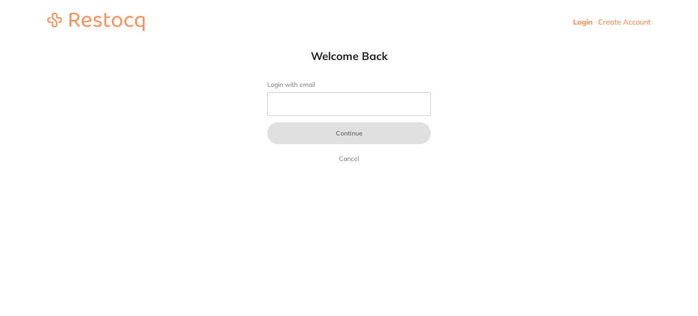
type input "[EMAIL_ADDRESS][DOMAIN_NAME]"
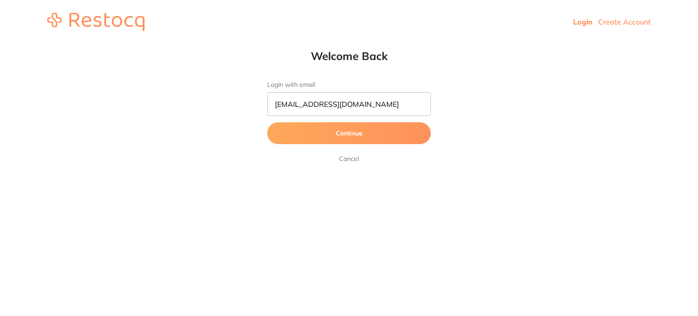
click at [336, 130] on button "Continue" at bounding box center [349, 133] width 164 height 22
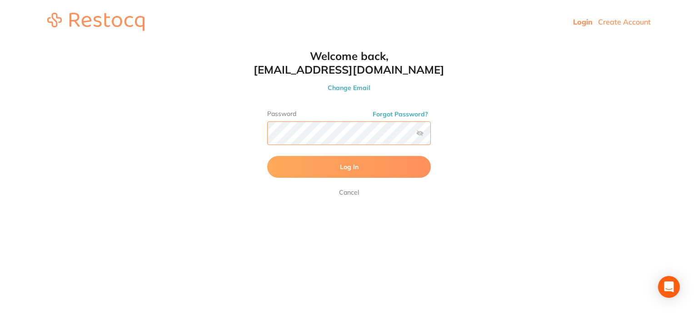
click at [267, 156] on button "Log In" at bounding box center [349, 167] width 164 height 22
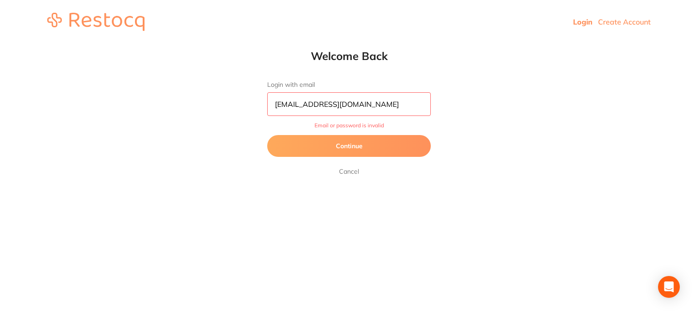
click at [335, 154] on button "Continue" at bounding box center [349, 146] width 164 height 22
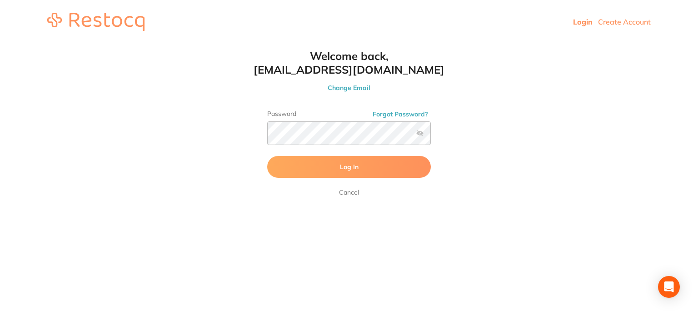
click at [417, 130] on label at bounding box center [419, 133] width 7 height 7
click at [431, 136] on input "checkbox" at bounding box center [431, 136] width 0 height 0
click at [267, 156] on button "Log In" at bounding box center [349, 167] width 164 height 22
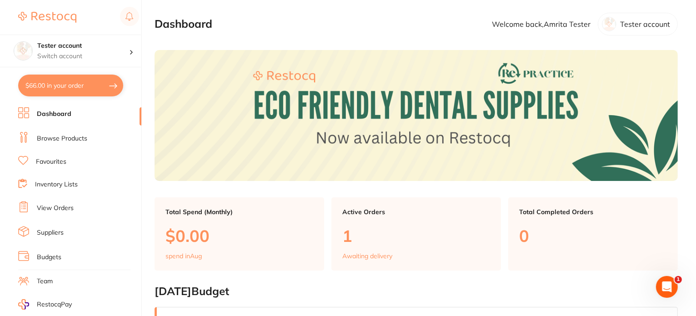
click at [66, 136] on link "Browse Products" at bounding box center [62, 138] width 50 height 9
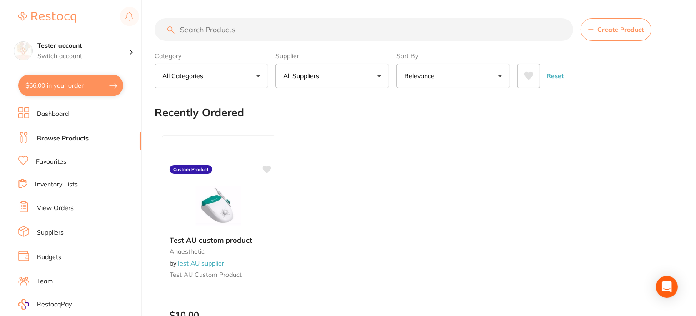
click at [295, 82] on button "All Suppliers" at bounding box center [333, 76] width 114 height 25
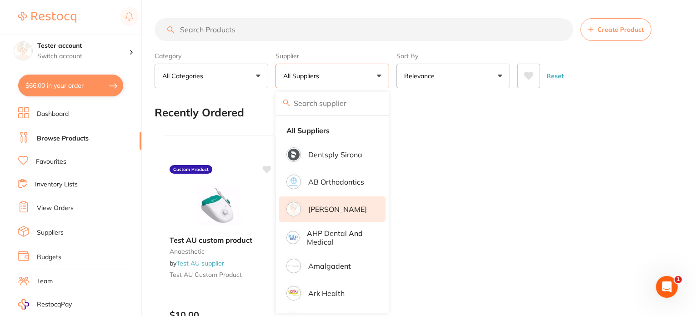
click at [356, 201] on li "[PERSON_NAME]" at bounding box center [332, 208] width 106 height 25
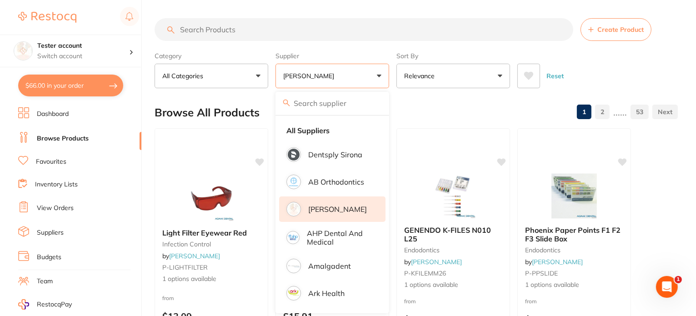
click at [395, 81] on div "Category All Categories All Categories anaesthetic articulating burs crown & br…" at bounding box center [416, 68] width 523 height 40
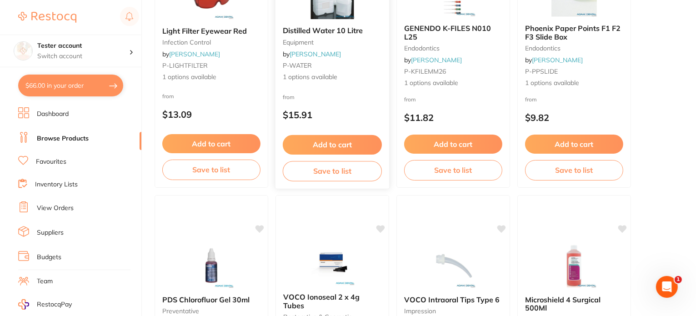
scroll to position [227, 0]
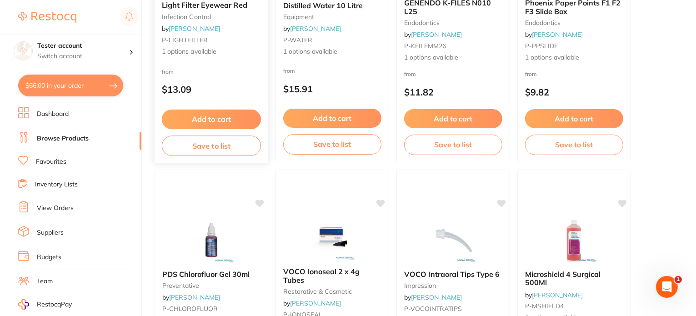
click at [224, 116] on button "Add to cart" at bounding box center [211, 120] width 99 height 20
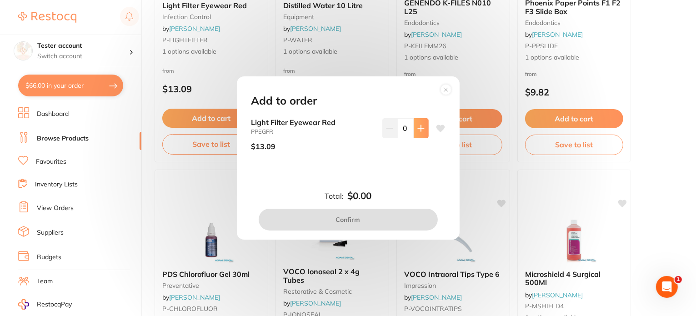
scroll to position [0, 0]
click at [417, 127] on icon at bounding box center [420, 128] width 7 height 7
type input "1"
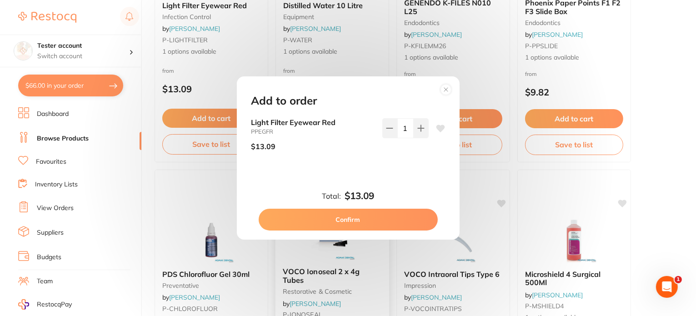
click at [384, 215] on button "Confirm" at bounding box center [348, 220] width 179 height 22
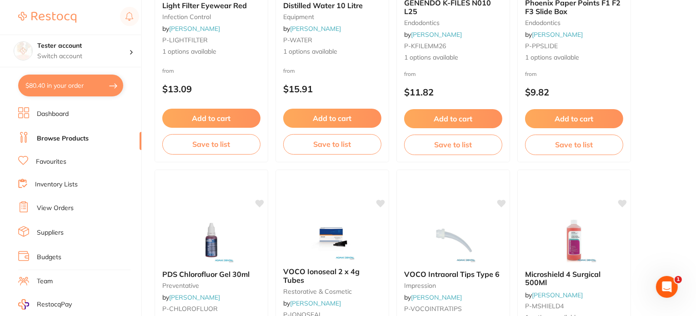
click at [87, 94] on button "$80.40 in your order" at bounding box center [70, 86] width 105 height 22
checkbox input "true"
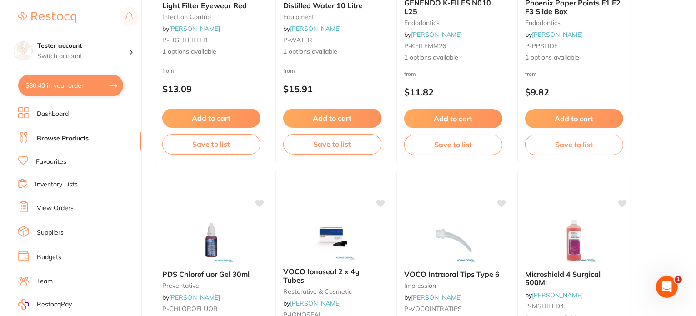
checkbox input "true"
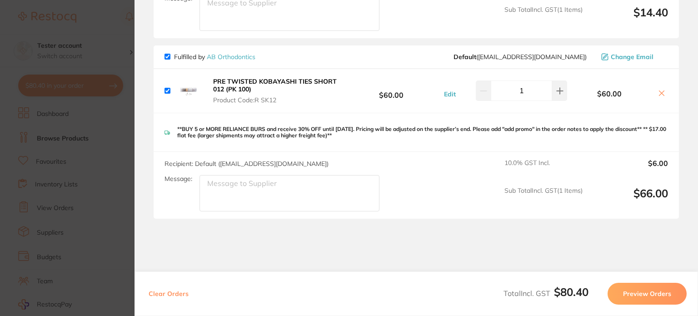
scroll to position [252, 0]
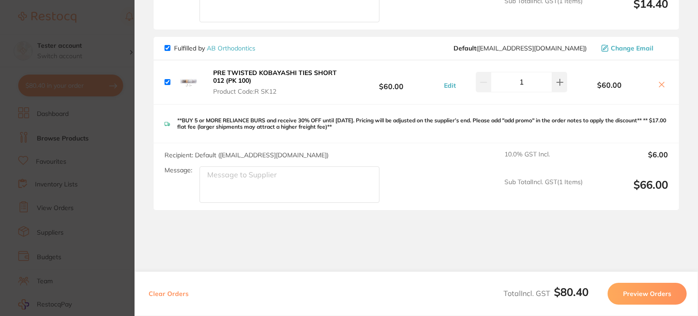
click at [164, 295] on button "Clear Orders" at bounding box center [168, 294] width 45 height 22
checkbox input "true"
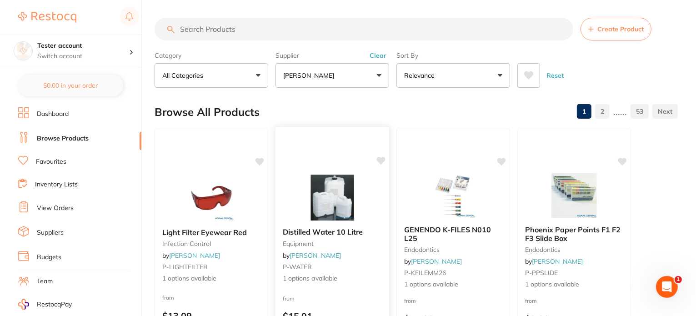
scroll to position [0, 0]
click at [59, 207] on link "View Orders" at bounding box center [55, 208] width 37 height 9
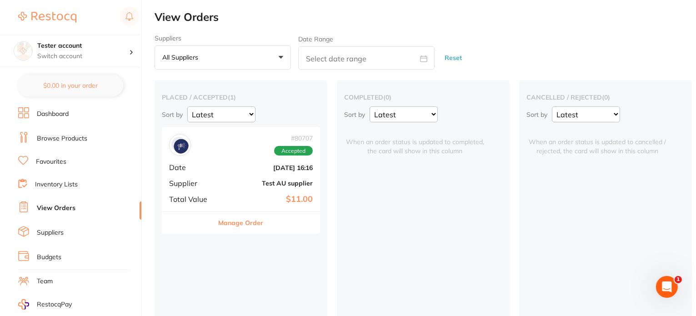
click at [63, 141] on link "Browse Products" at bounding box center [62, 138] width 50 height 9
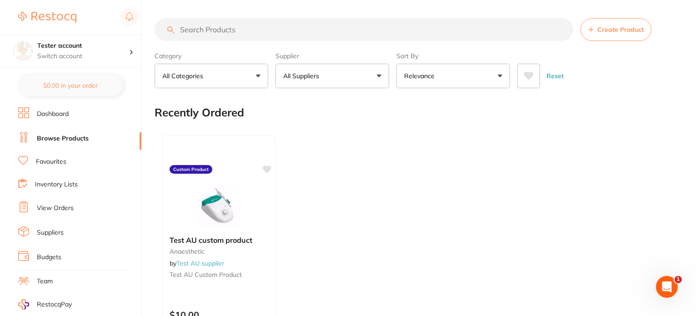
click at [332, 77] on button "All Suppliers" at bounding box center [333, 76] width 114 height 25
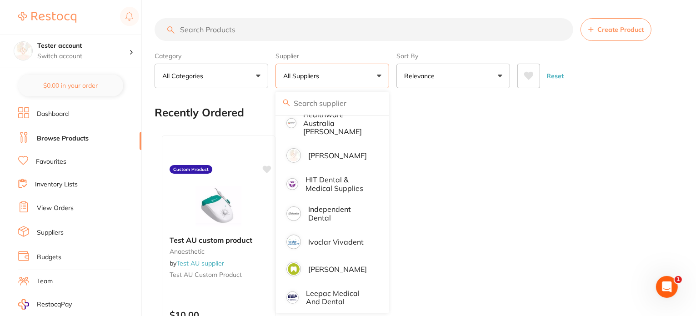
scroll to position [409, 0]
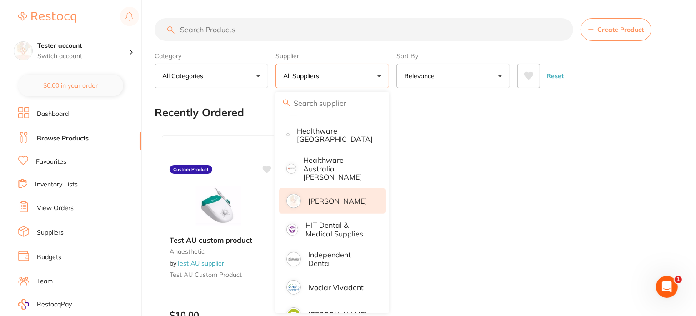
click at [339, 197] on p "[PERSON_NAME]" at bounding box center [337, 201] width 59 height 8
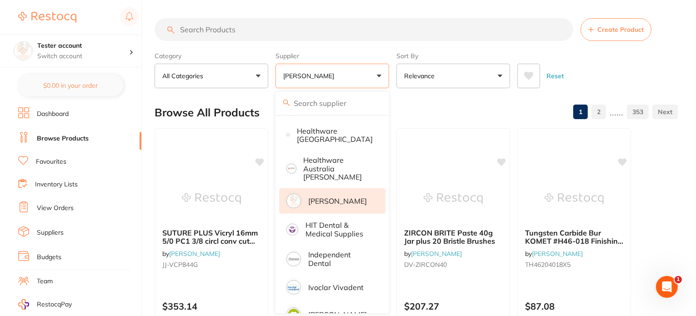
click at [393, 73] on div "Category All Categories All Categories 3D Printing anaesthetic articulating bur…" at bounding box center [416, 68] width 523 height 40
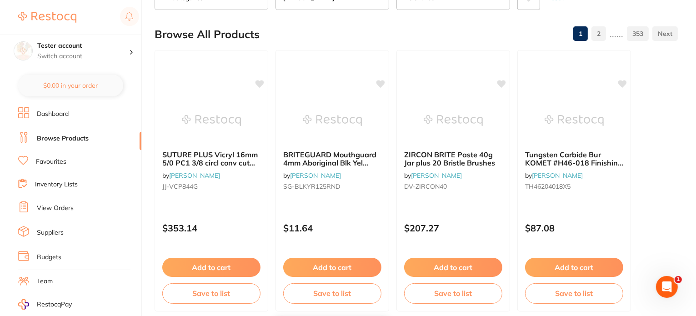
scroll to position [0, 0]
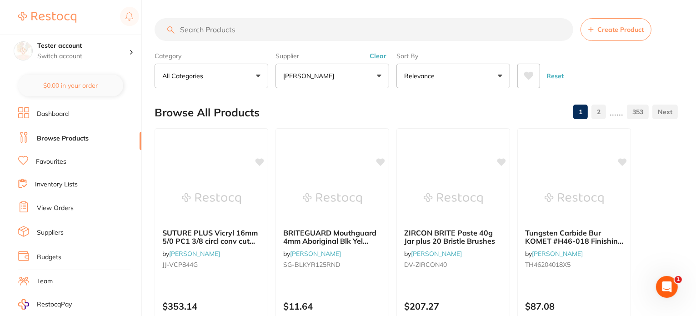
click at [342, 80] on button "[PERSON_NAME]" at bounding box center [333, 76] width 114 height 25
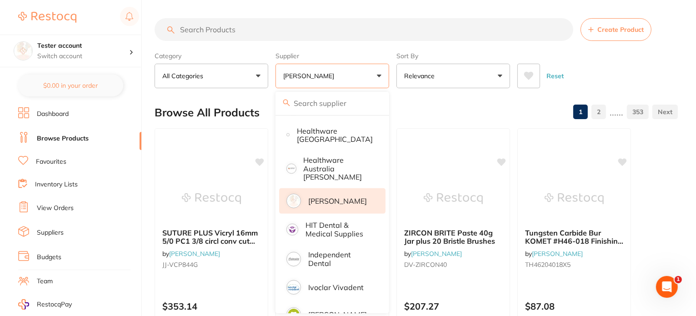
drag, startPoint x: 343, startPoint y: 188, endPoint x: 341, endPoint y: 180, distance: 8.2
click at [343, 197] on p "[PERSON_NAME]" at bounding box center [337, 201] width 59 height 8
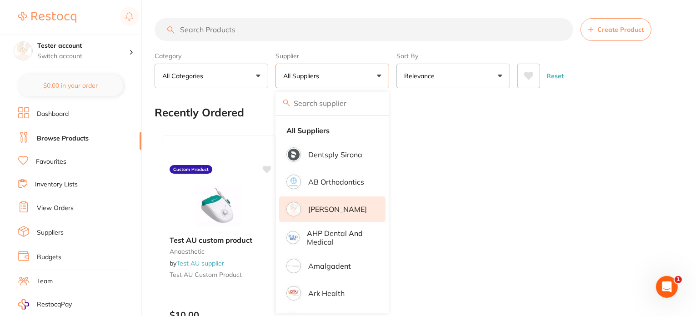
click at [342, 211] on p "[PERSON_NAME]" at bounding box center [337, 209] width 59 height 8
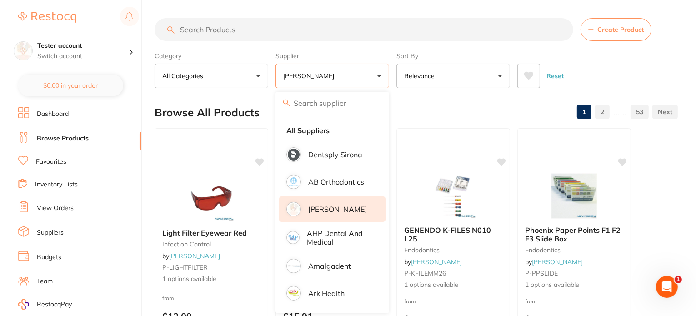
click at [364, 211] on li "[PERSON_NAME]" at bounding box center [332, 208] width 106 height 25
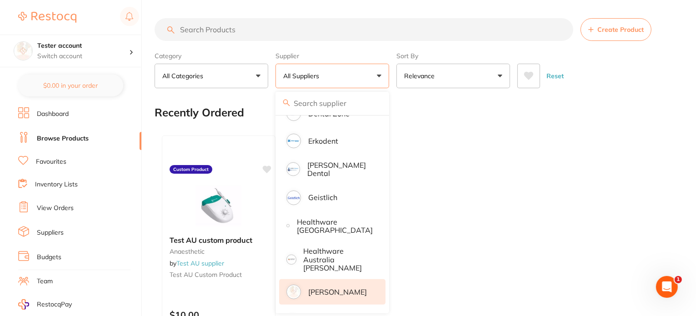
click at [326, 288] on p "[PERSON_NAME]" at bounding box center [337, 292] width 59 height 8
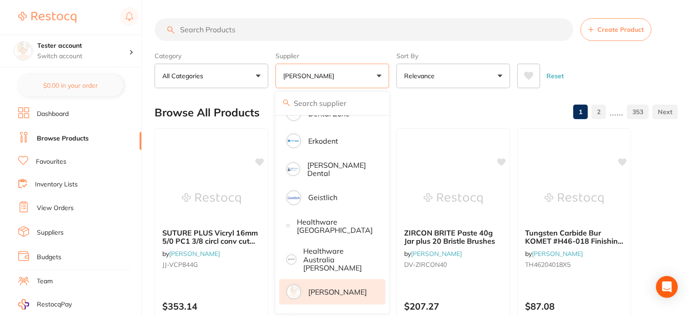
click at [392, 73] on div "Category All Categories All Categories 3D Printing anaesthetic articulating bur…" at bounding box center [416, 68] width 523 height 40
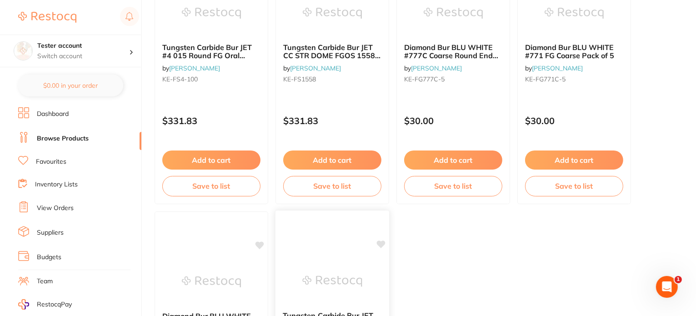
scroll to position [3614, 0]
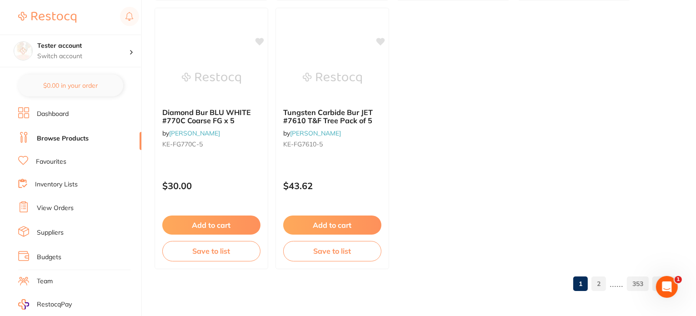
click at [634, 283] on link "353" at bounding box center [638, 284] width 22 height 18
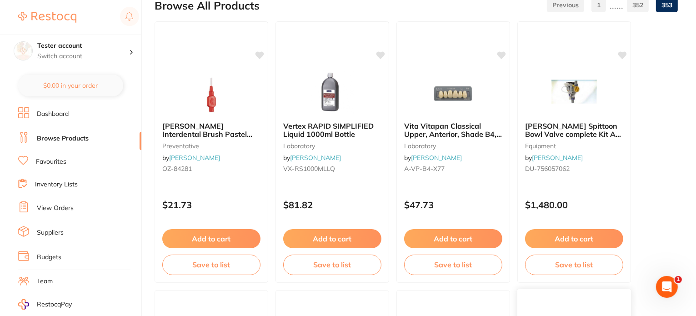
scroll to position [0, 0]
